Goal: Find contact information: Find contact information

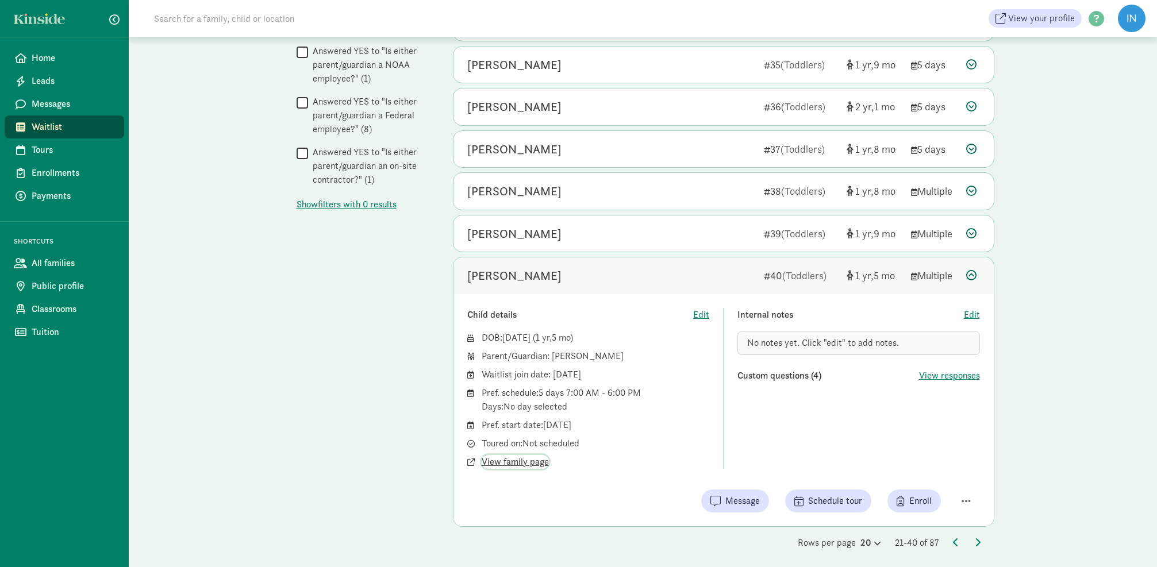
scroll to position [687, 0]
click at [953, 538] on icon at bounding box center [956, 542] width 6 height 9
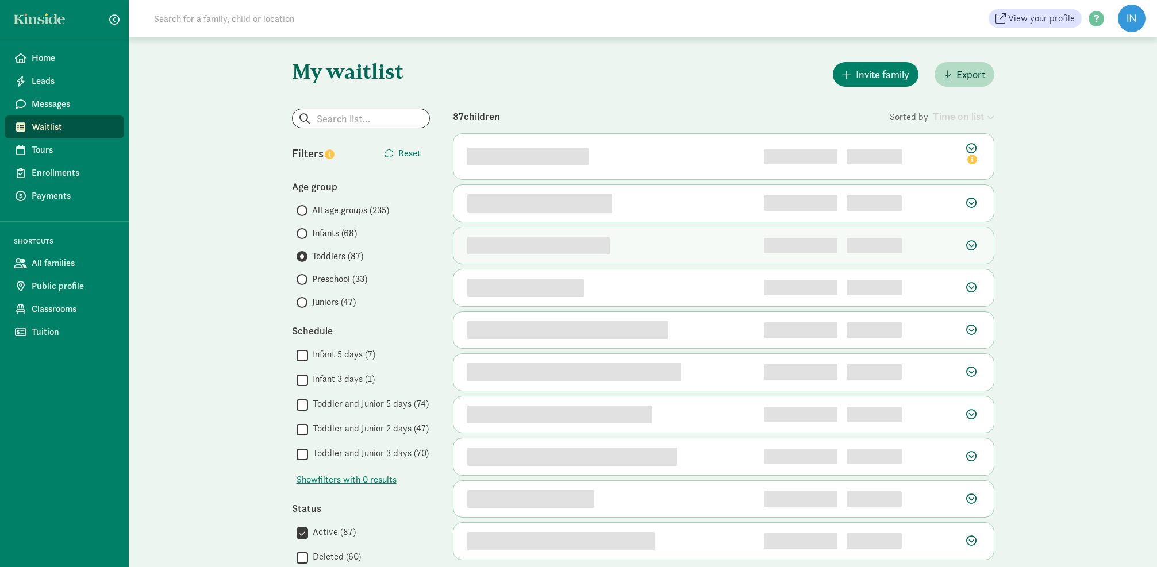
scroll to position [0, 0]
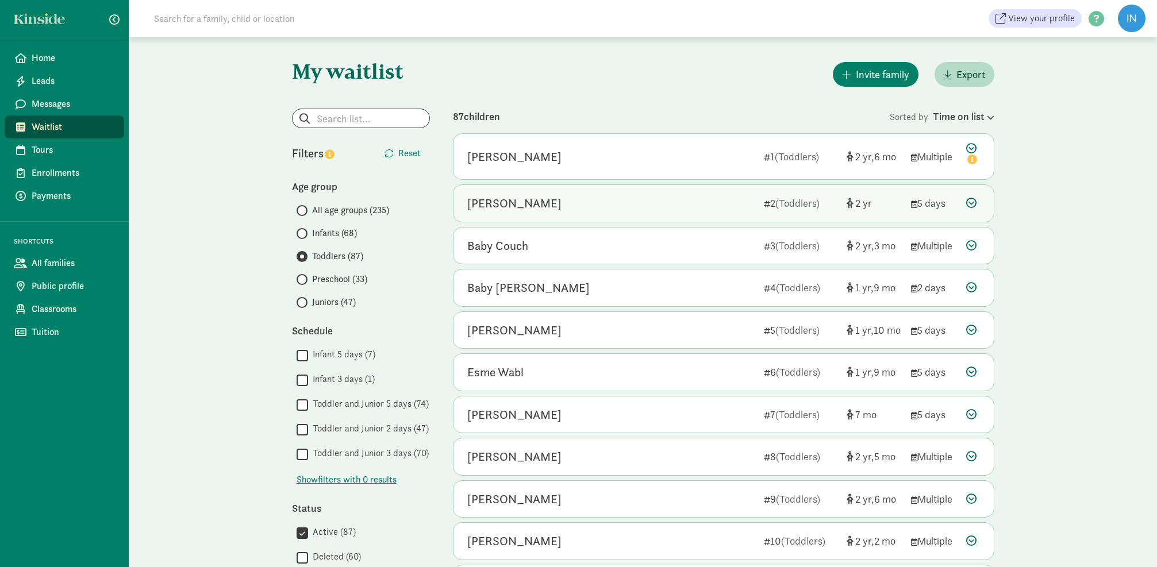
click at [968, 202] on icon at bounding box center [971, 203] width 10 height 10
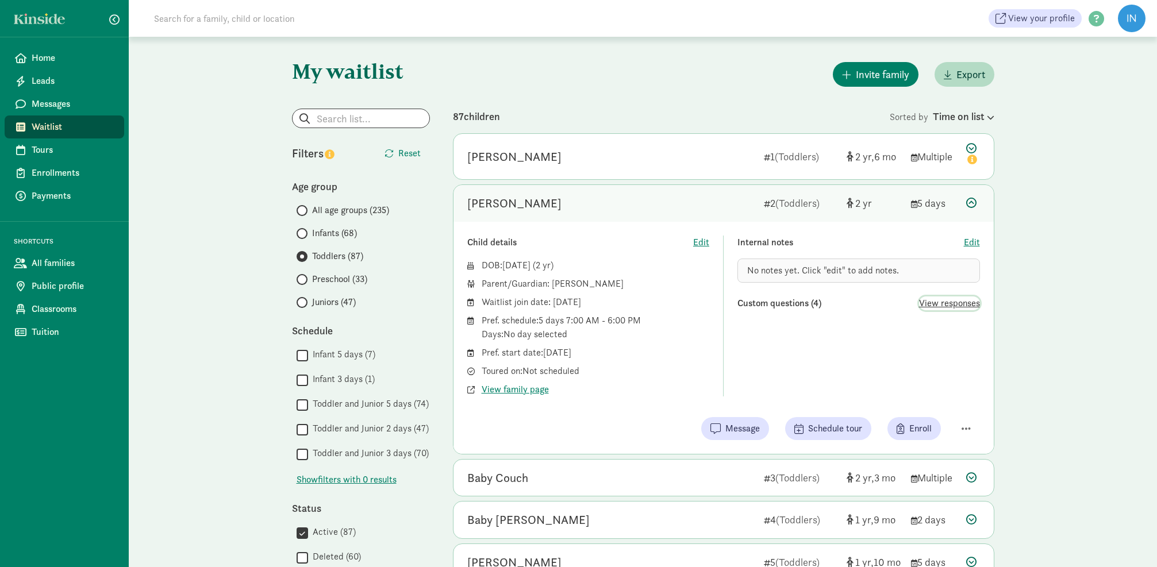
click at [931, 303] on span "View responses" at bounding box center [949, 303] width 61 height 14
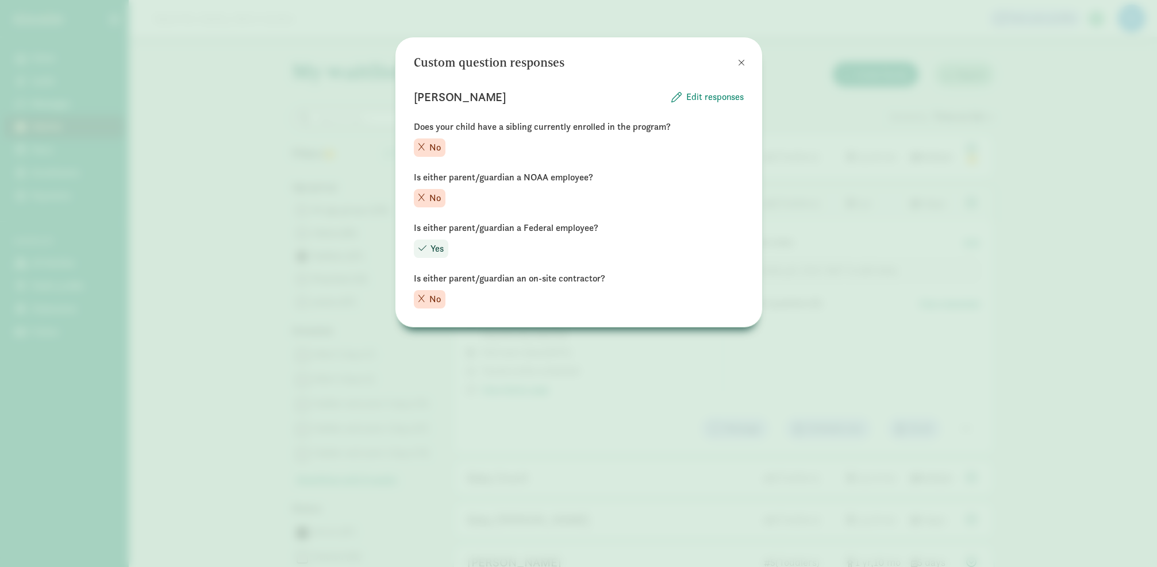
click at [739, 62] on span at bounding box center [741, 62] width 7 height 9
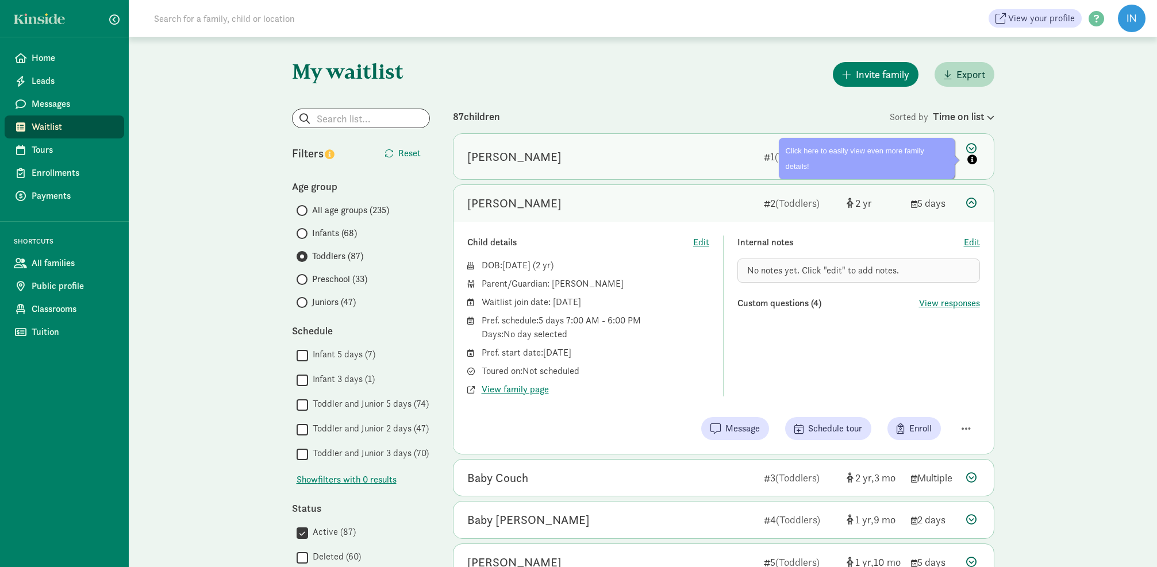
click at [970, 149] on icon at bounding box center [973, 155] width 14 height 24
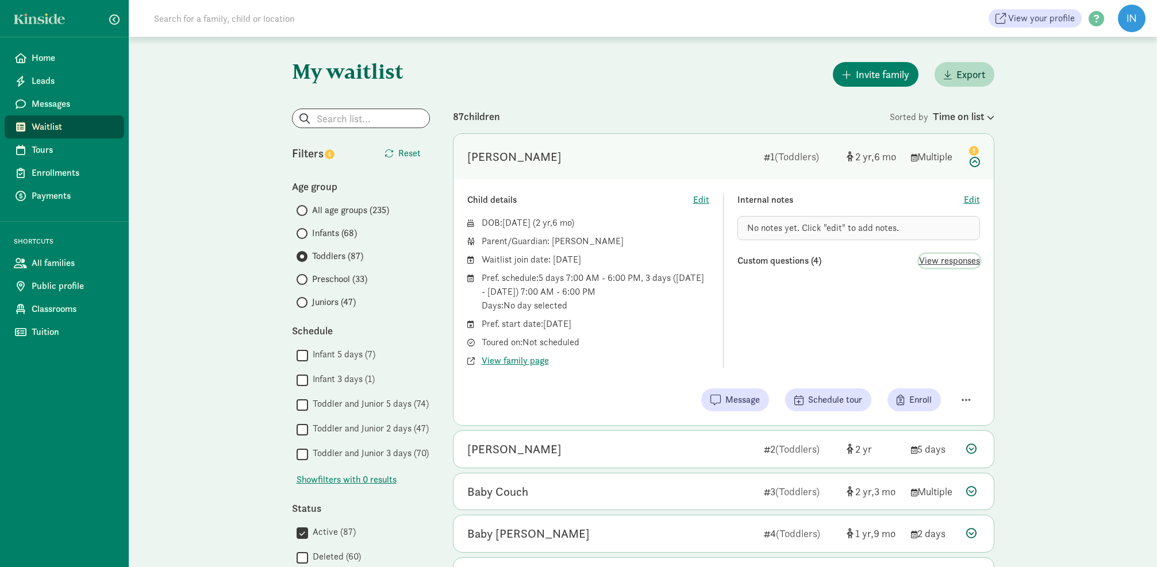
click at [974, 262] on span "View responses" at bounding box center [949, 261] width 61 height 14
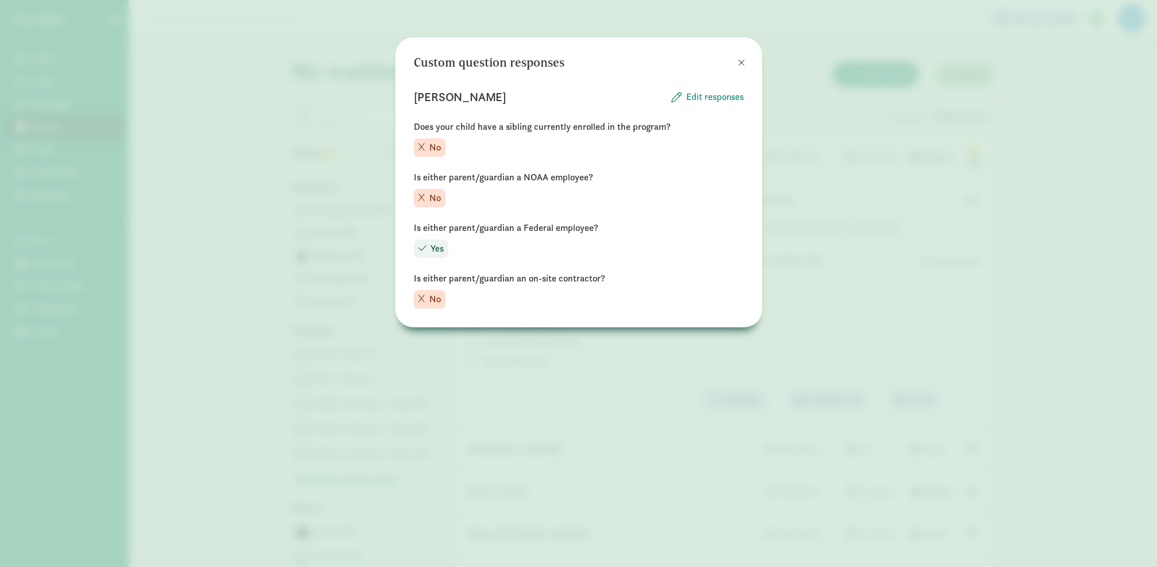
click at [743, 61] on span at bounding box center [741, 62] width 7 height 9
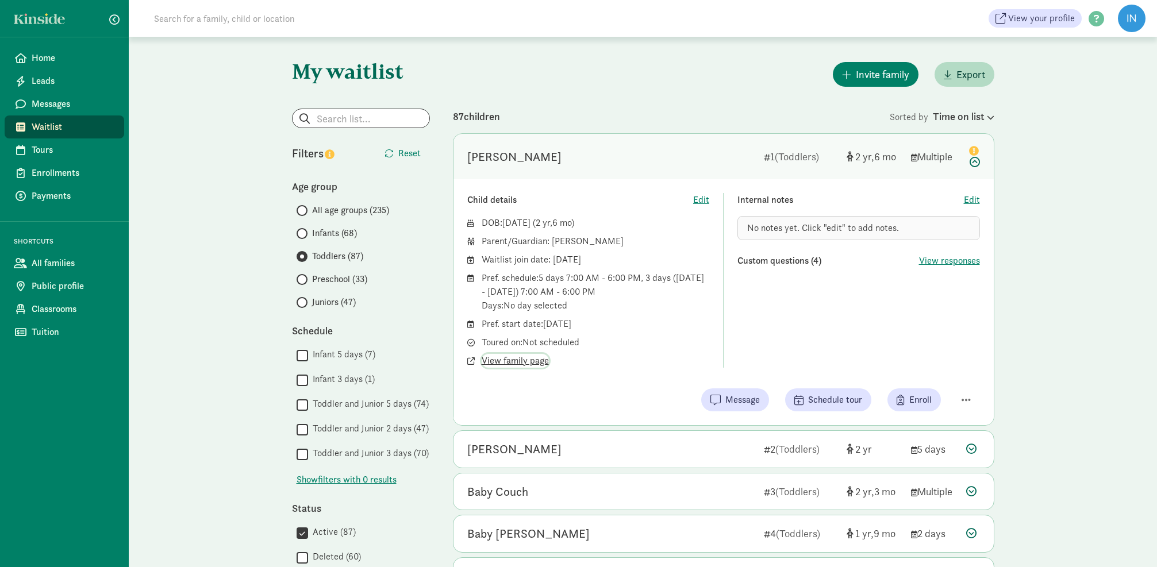
click at [522, 364] on span "View family page" at bounding box center [514, 361] width 67 height 14
click at [973, 163] on icon at bounding box center [973, 155] width 14 height 24
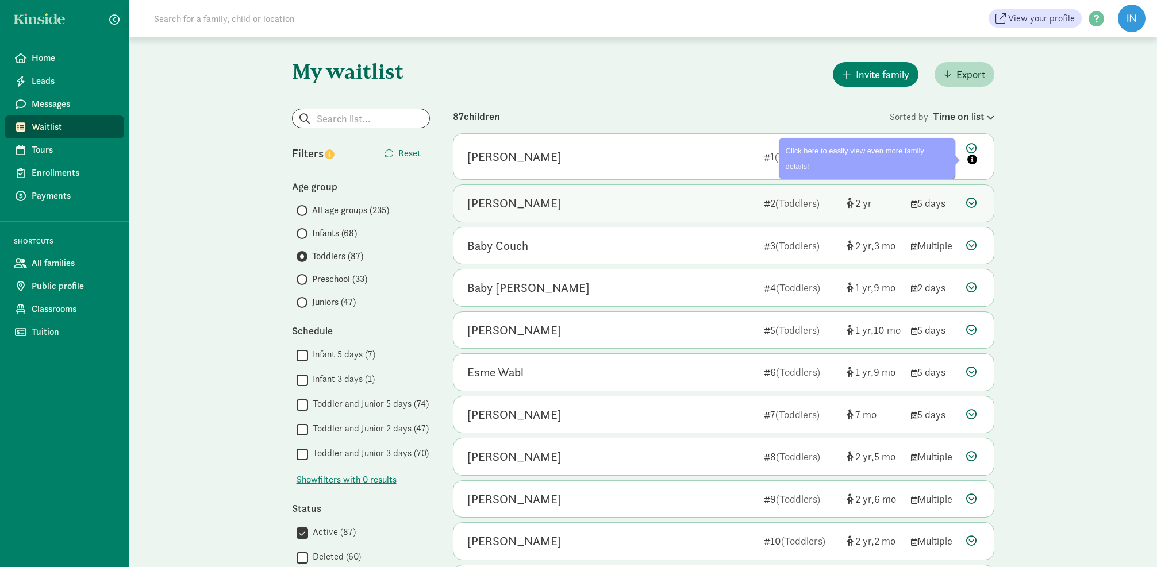
click at [973, 203] on icon at bounding box center [971, 203] width 10 height 10
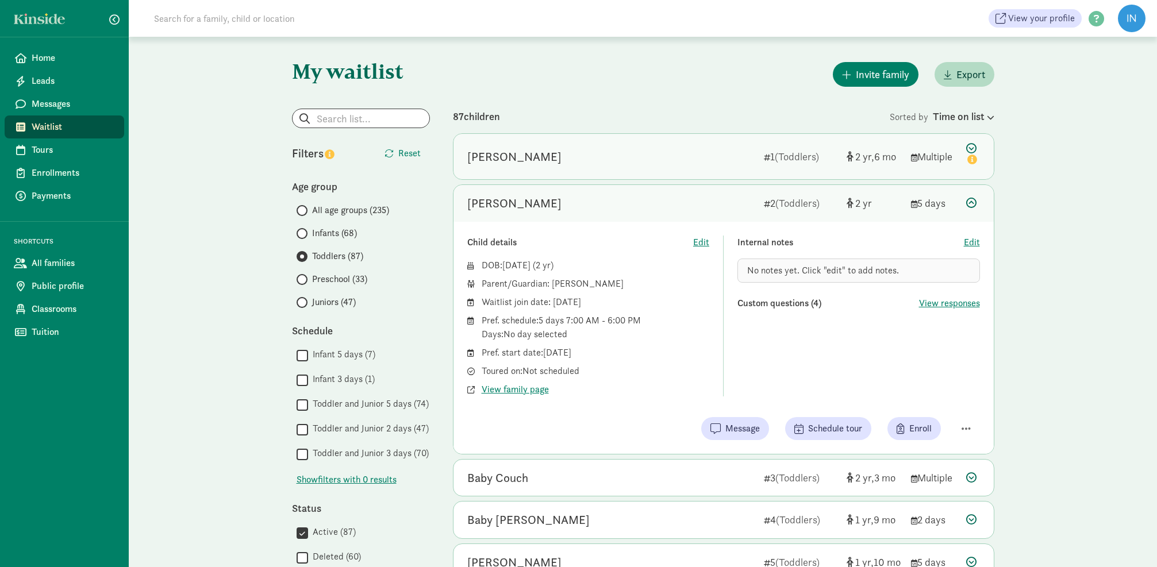
click at [970, 149] on icon at bounding box center [973, 155] width 14 height 24
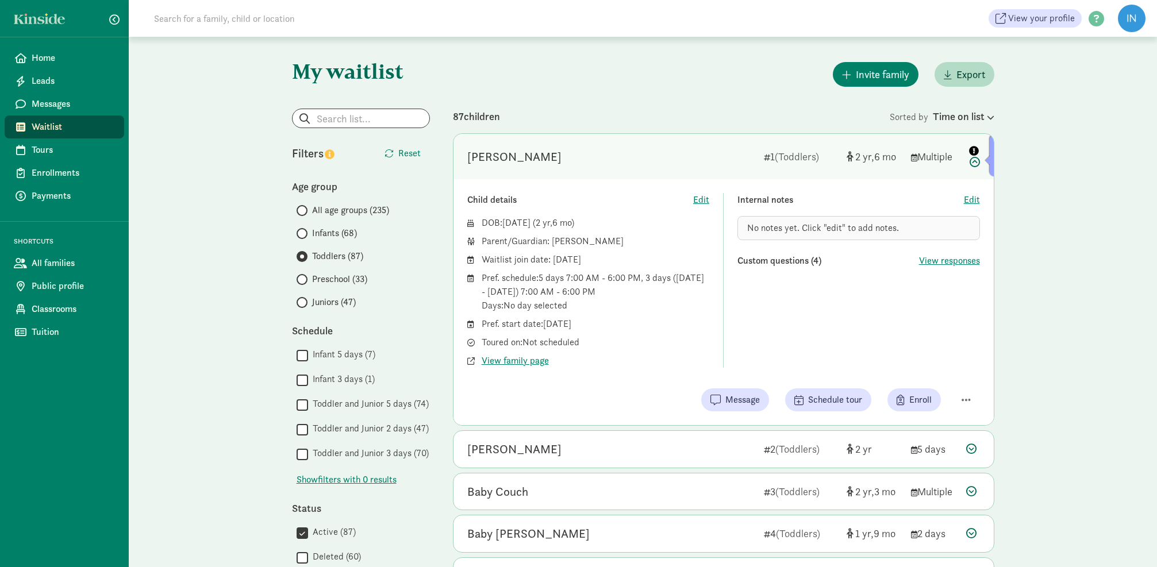
click at [970, 149] on icon "info" at bounding box center [974, 151] width 10 height 10
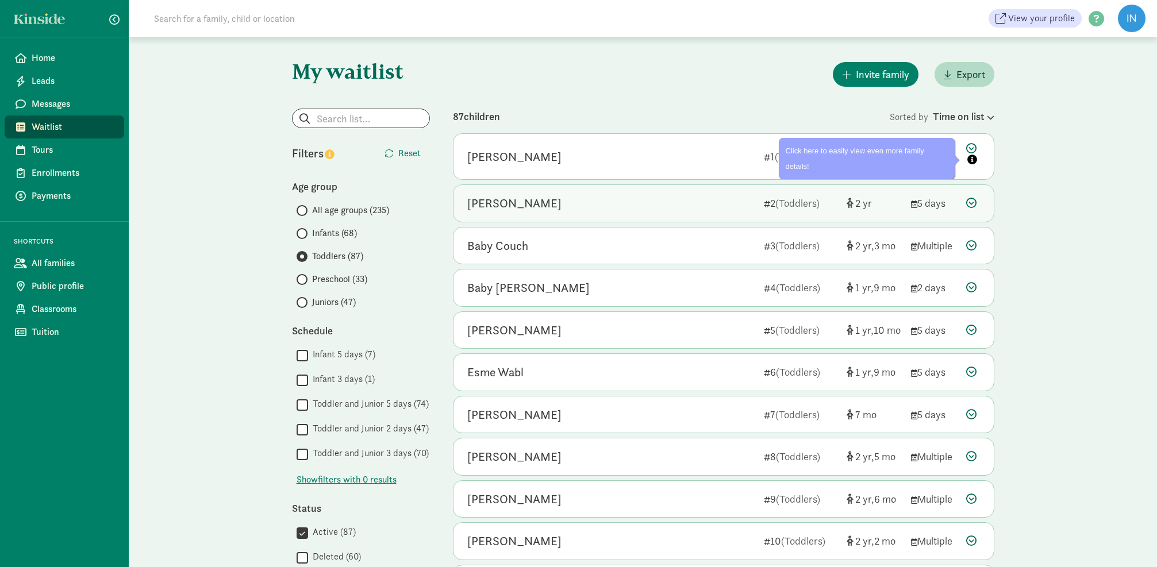
click at [969, 201] on icon at bounding box center [971, 203] width 10 height 10
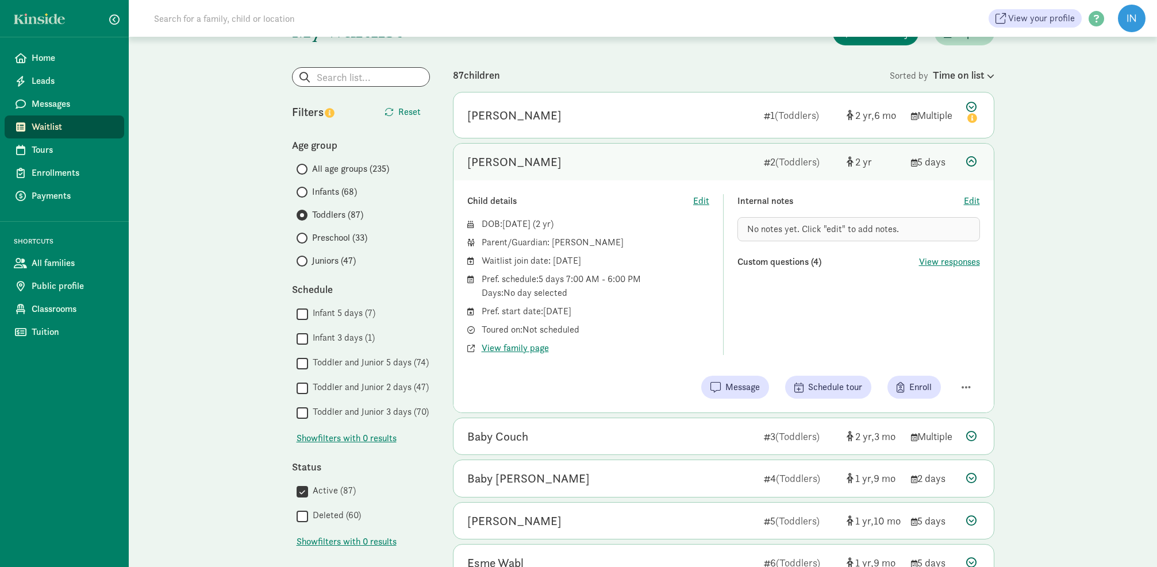
scroll to position [41, 0]
click at [939, 263] on span "View responses" at bounding box center [949, 263] width 61 height 14
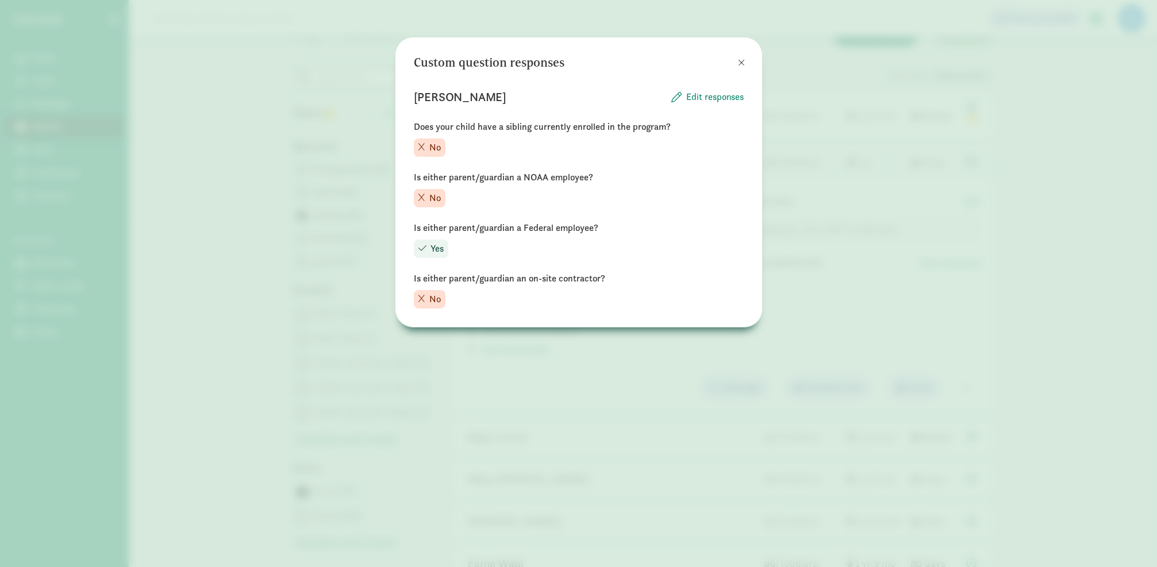
click at [744, 63] on span at bounding box center [741, 62] width 7 height 9
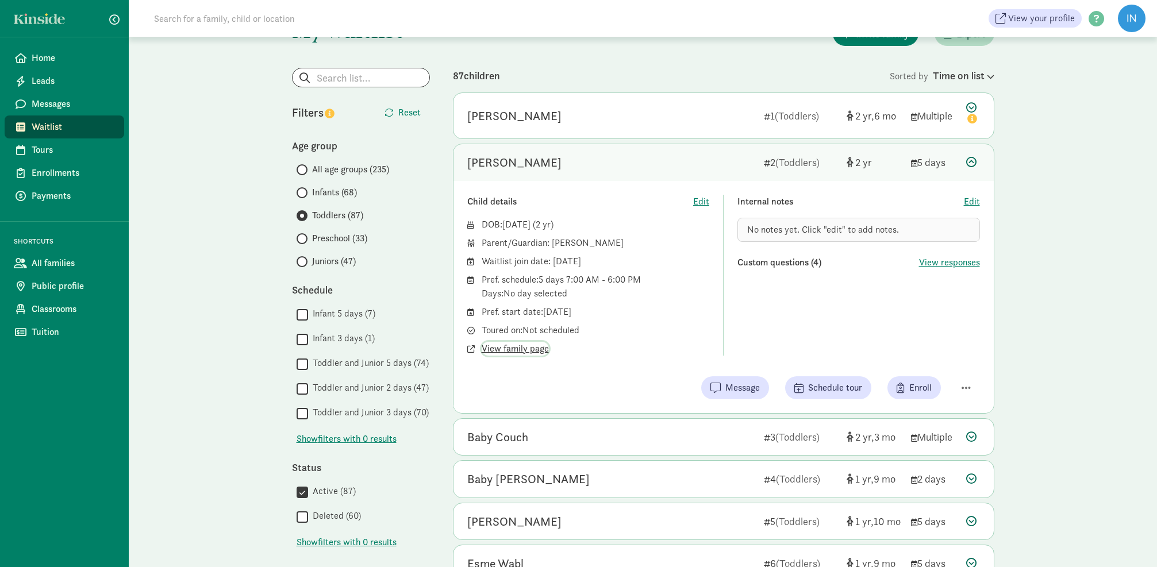
click at [534, 350] on span "View family page" at bounding box center [514, 349] width 67 height 14
click at [941, 264] on span "View responses" at bounding box center [949, 263] width 61 height 14
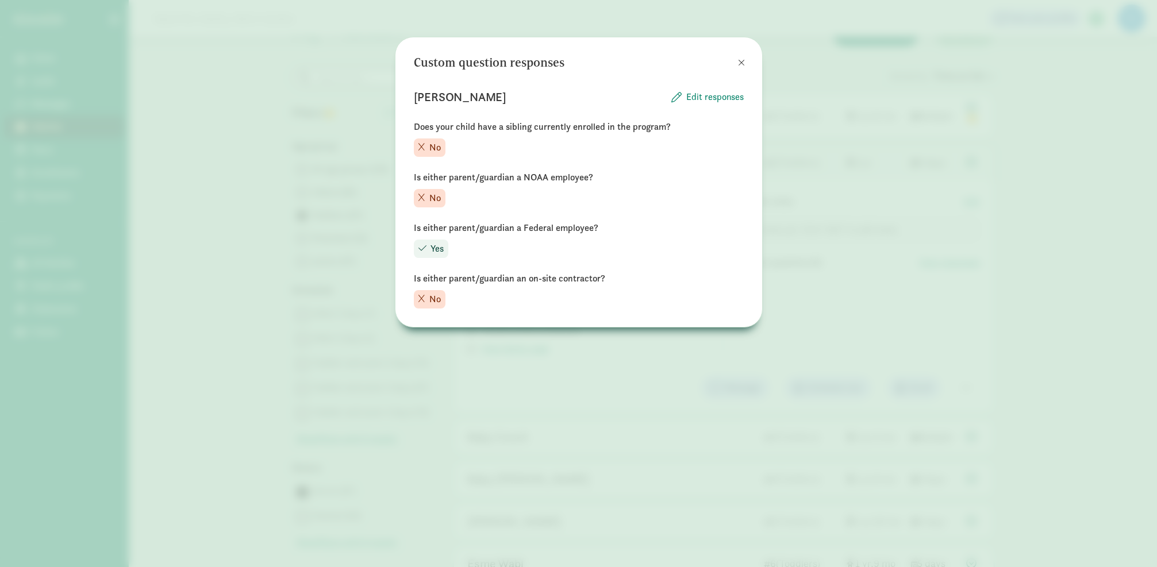
click at [740, 64] on span at bounding box center [741, 62] width 7 height 9
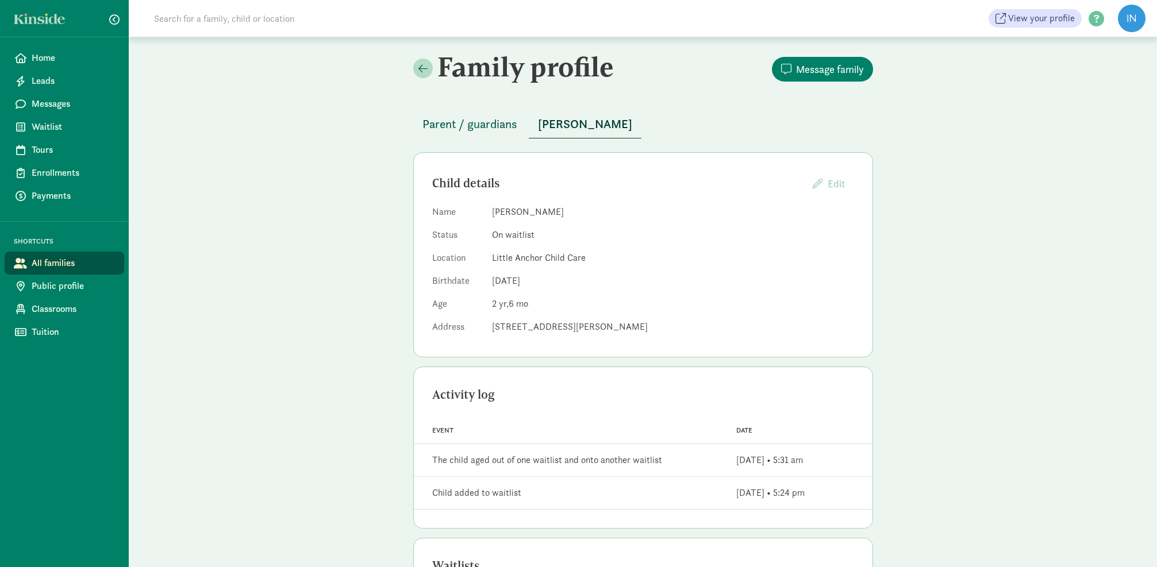
click at [473, 130] on span "Parent / guardians" at bounding box center [469, 124] width 95 height 18
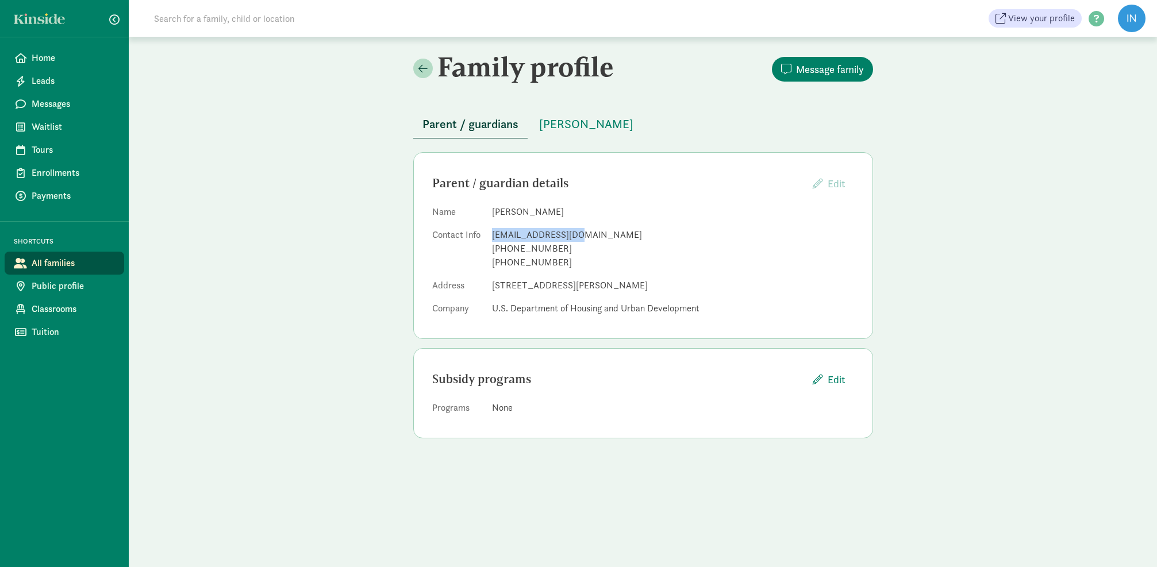
drag, startPoint x: 575, startPoint y: 234, endPoint x: 491, endPoint y: 234, distance: 84.5
click at [493, 235] on div "[EMAIL_ADDRESS][DOMAIN_NAME]" at bounding box center [673, 235] width 362 height 14
copy div "[EMAIL_ADDRESS][DOMAIN_NAME]"
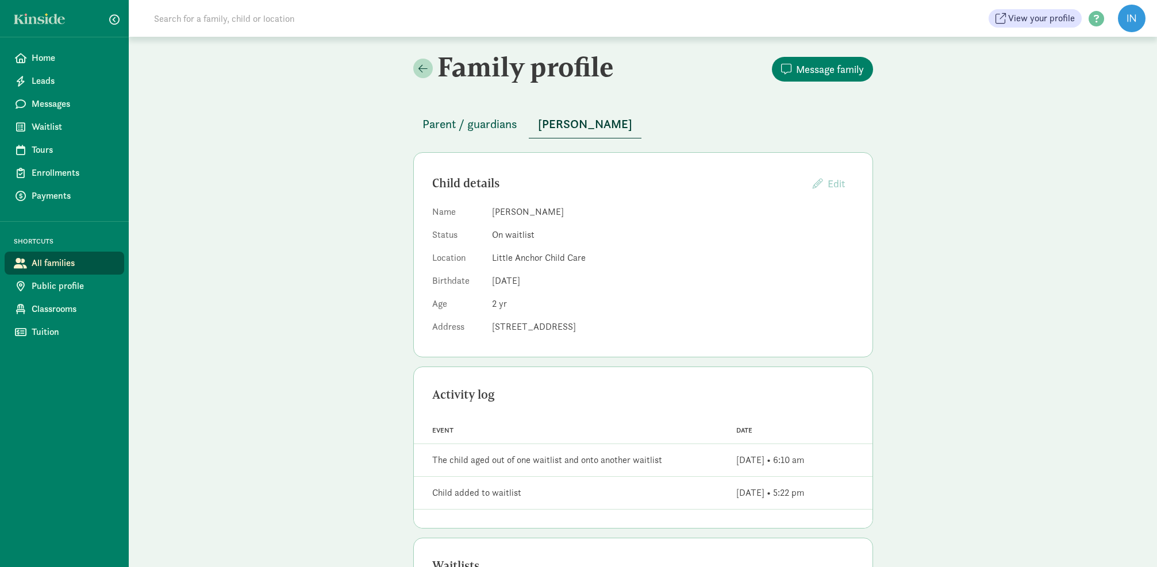
click at [502, 126] on span "Parent / guardians" at bounding box center [469, 124] width 95 height 18
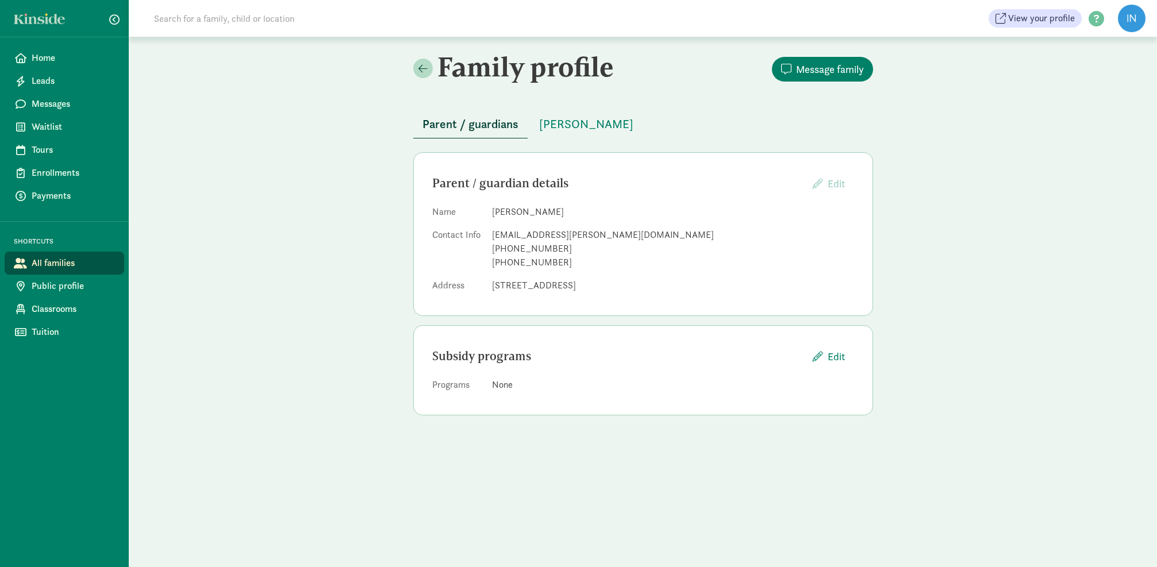
scroll to position [0, 1]
drag, startPoint x: 592, startPoint y: 236, endPoint x: 519, endPoint y: 234, distance: 73.0
click at [492, 236] on div "[EMAIL_ADDRESS][PERSON_NAME][DOMAIN_NAME]" at bounding box center [673, 235] width 362 height 14
copy div "[EMAIL_ADDRESS][PERSON_NAME][DOMAIN_NAME]"
